Goal: Task Accomplishment & Management: Manage account settings

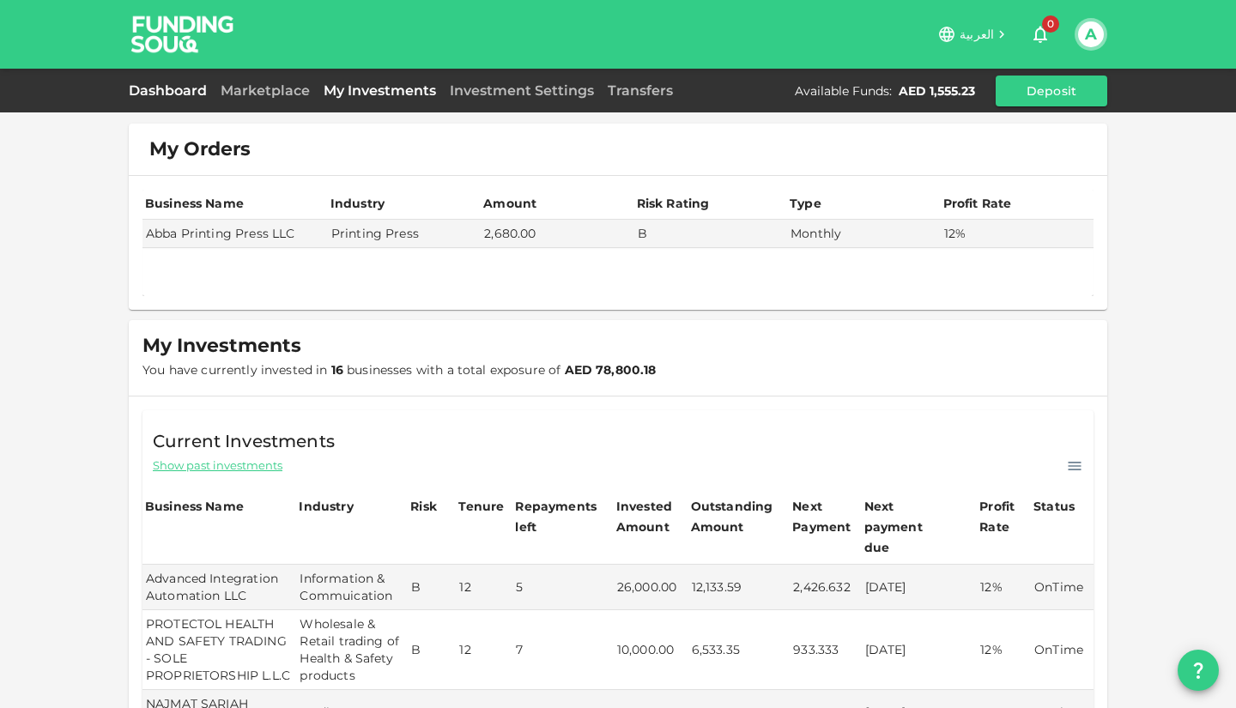
click at [159, 90] on link "Dashboard" at bounding box center [171, 90] width 85 height 16
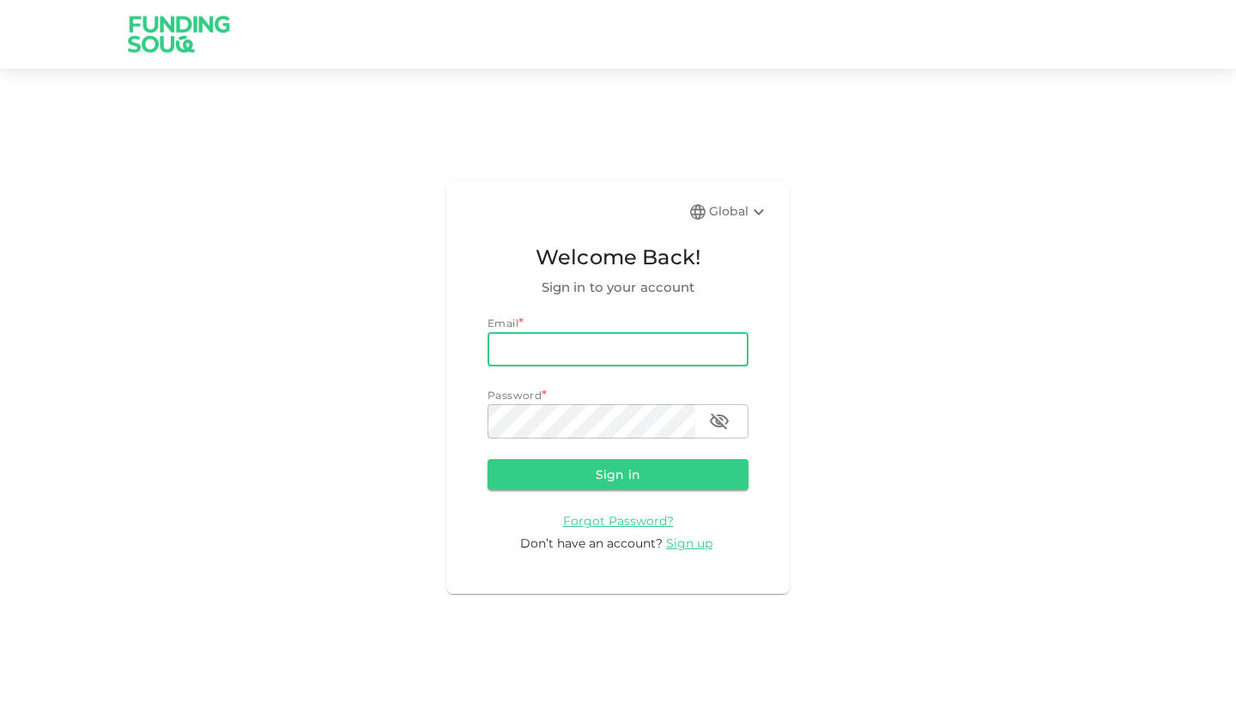
click at [553, 358] on input "email" at bounding box center [617, 349] width 261 height 34
type input "[EMAIL_ADDRESS][DOMAIN_NAME]"
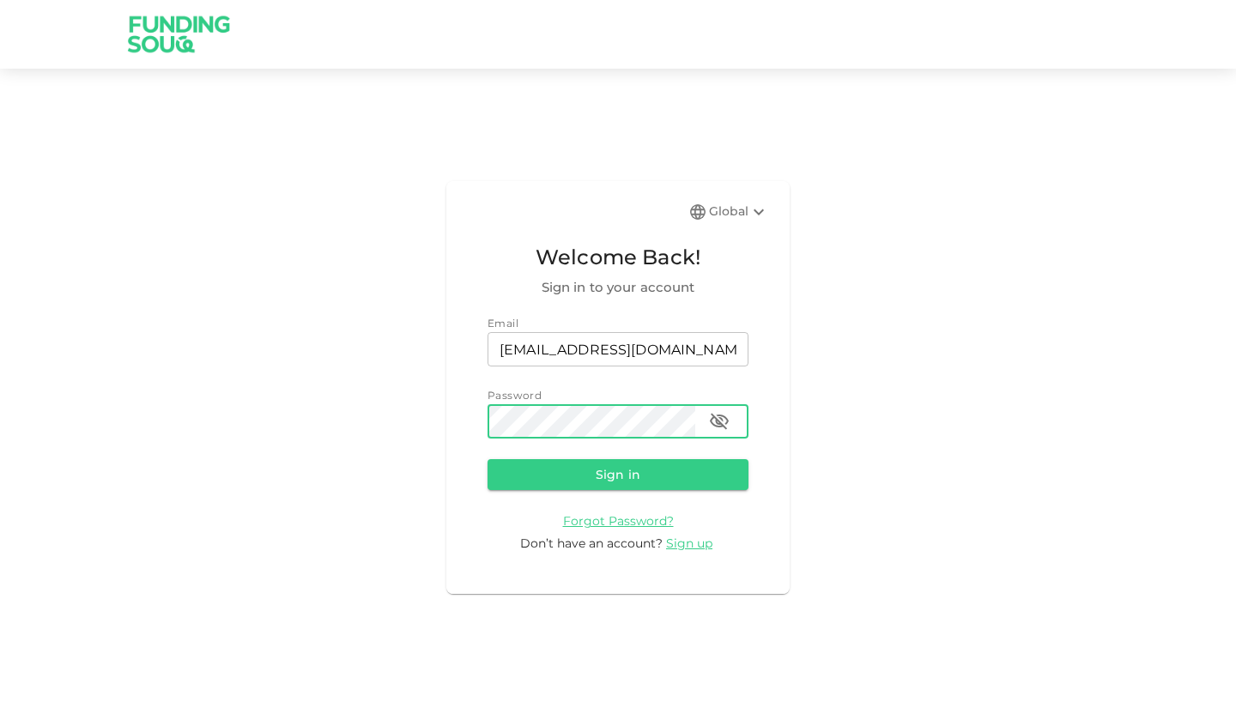
click at [487, 459] on button "Sign in" at bounding box center [617, 474] width 261 height 31
